Goal: Check status

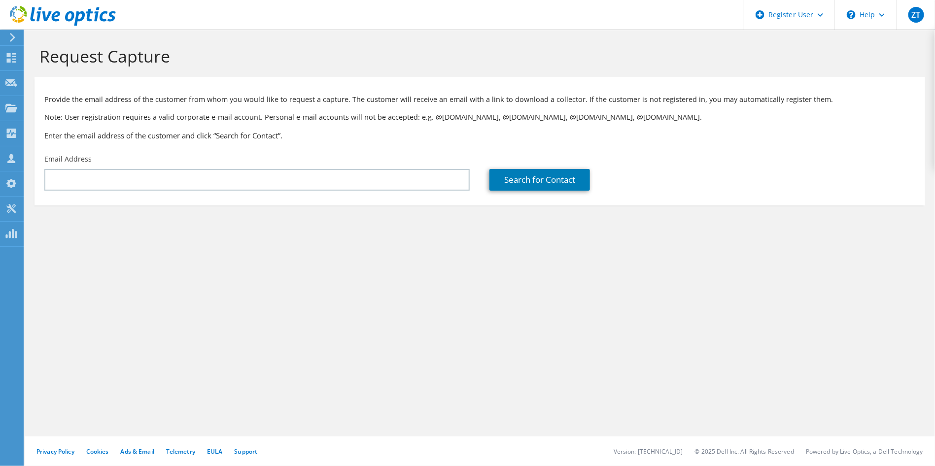
click at [99, 25] on icon at bounding box center [63, 16] width 106 height 20
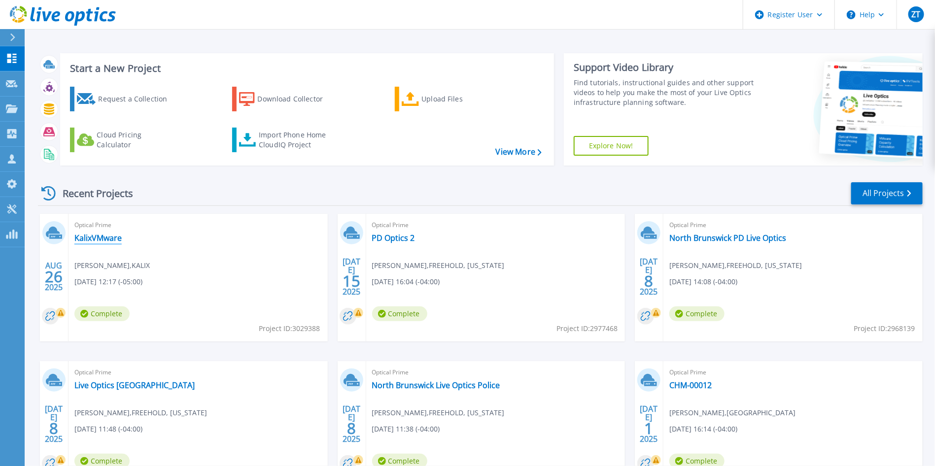
click at [101, 236] on link "KalixVMware" at bounding box center [97, 238] width 47 height 10
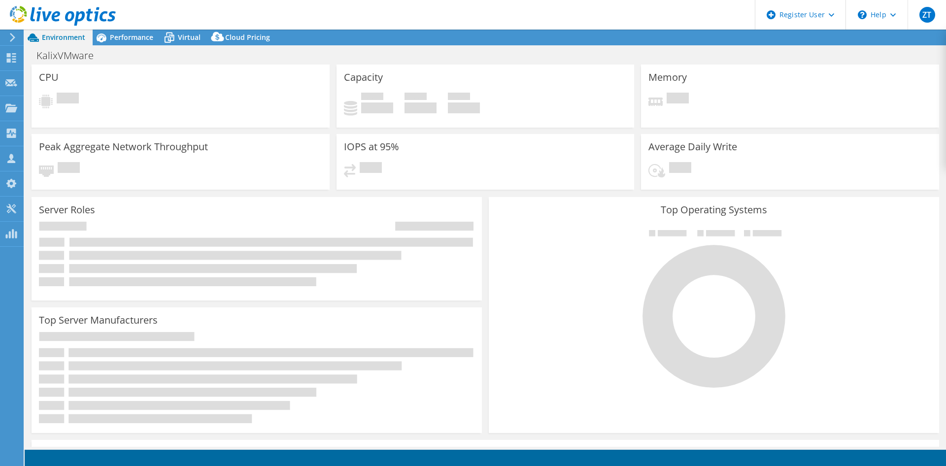
select select "USD"
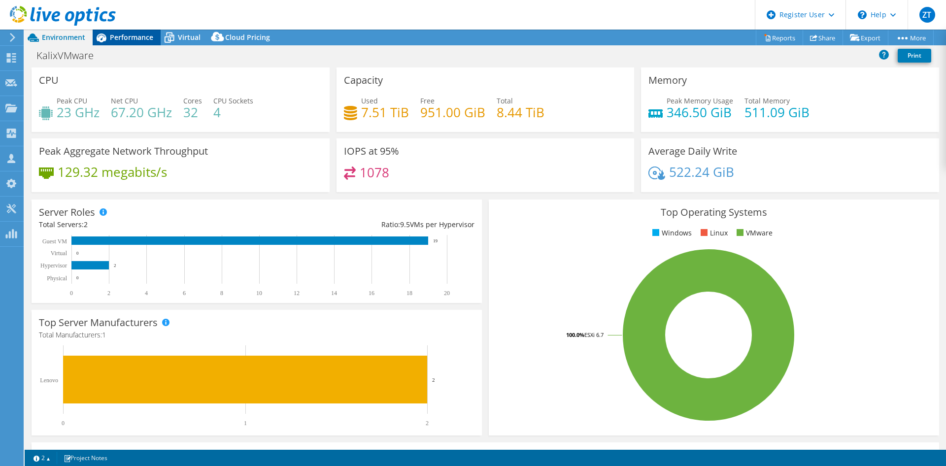
click at [153, 31] on div "Performance" at bounding box center [127, 38] width 68 height 16
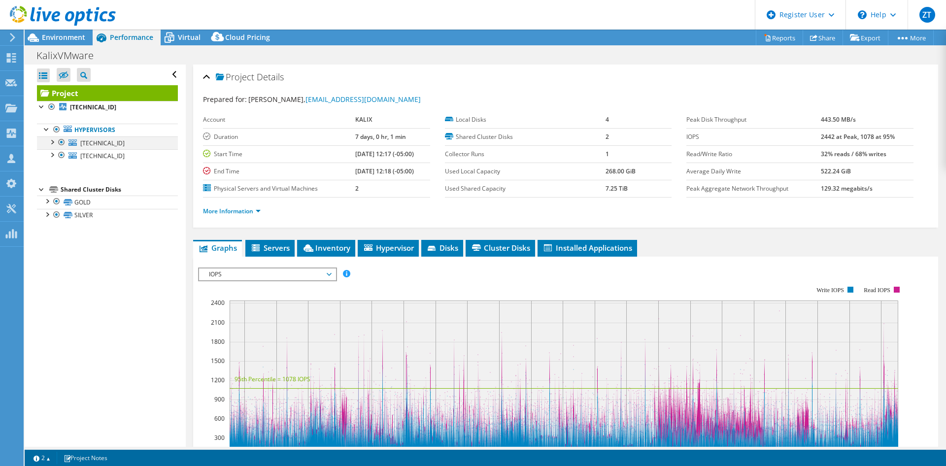
click at [49, 140] on div at bounding box center [52, 141] width 10 height 10
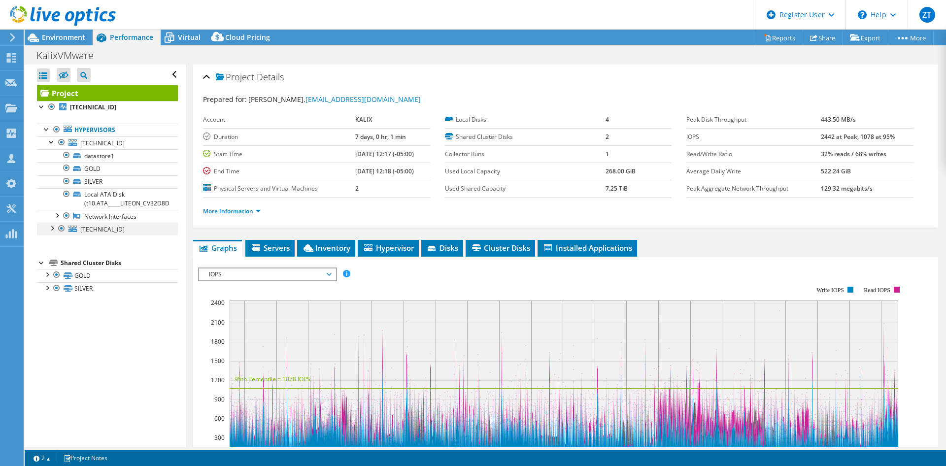
click at [53, 223] on div at bounding box center [52, 228] width 10 height 10
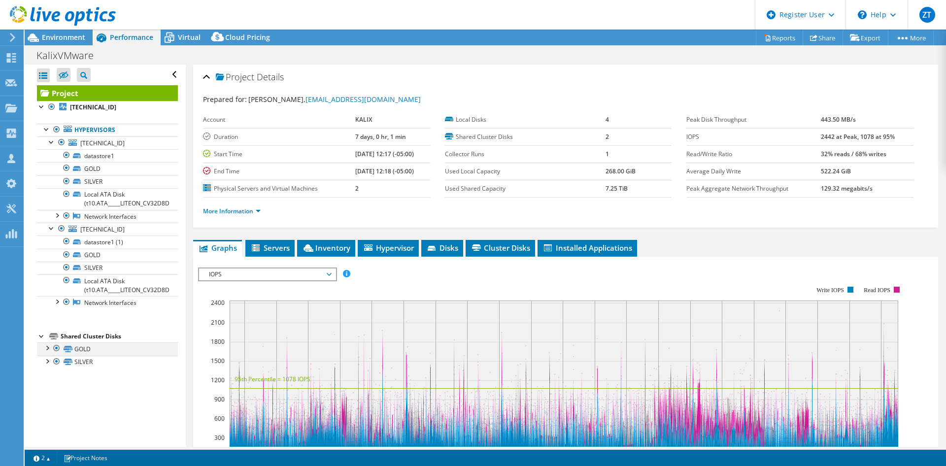
click at [48, 344] on div at bounding box center [47, 347] width 10 height 10
click at [48, 385] on div at bounding box center [47, 386] width 10 height 10
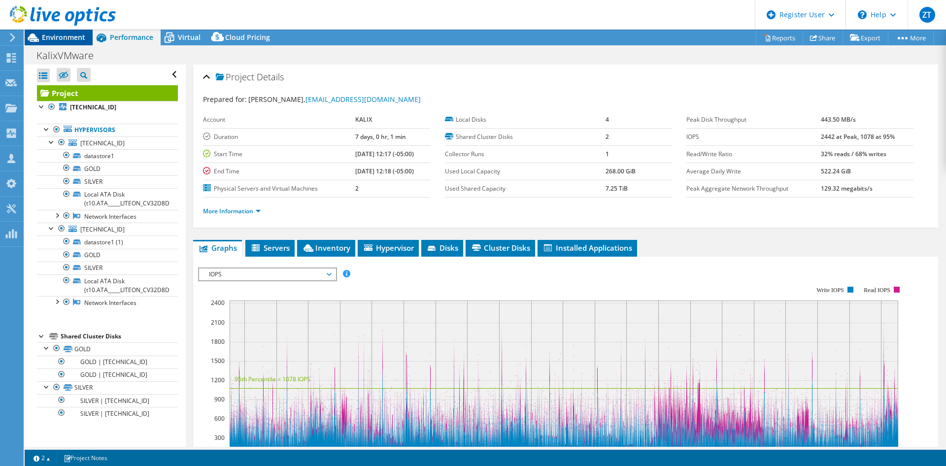
click at [67, 34] on span "Environment" at bounding box center [63, 37] width 43 height 9
